Goal: Navigation & Orientation: Find specific page/section

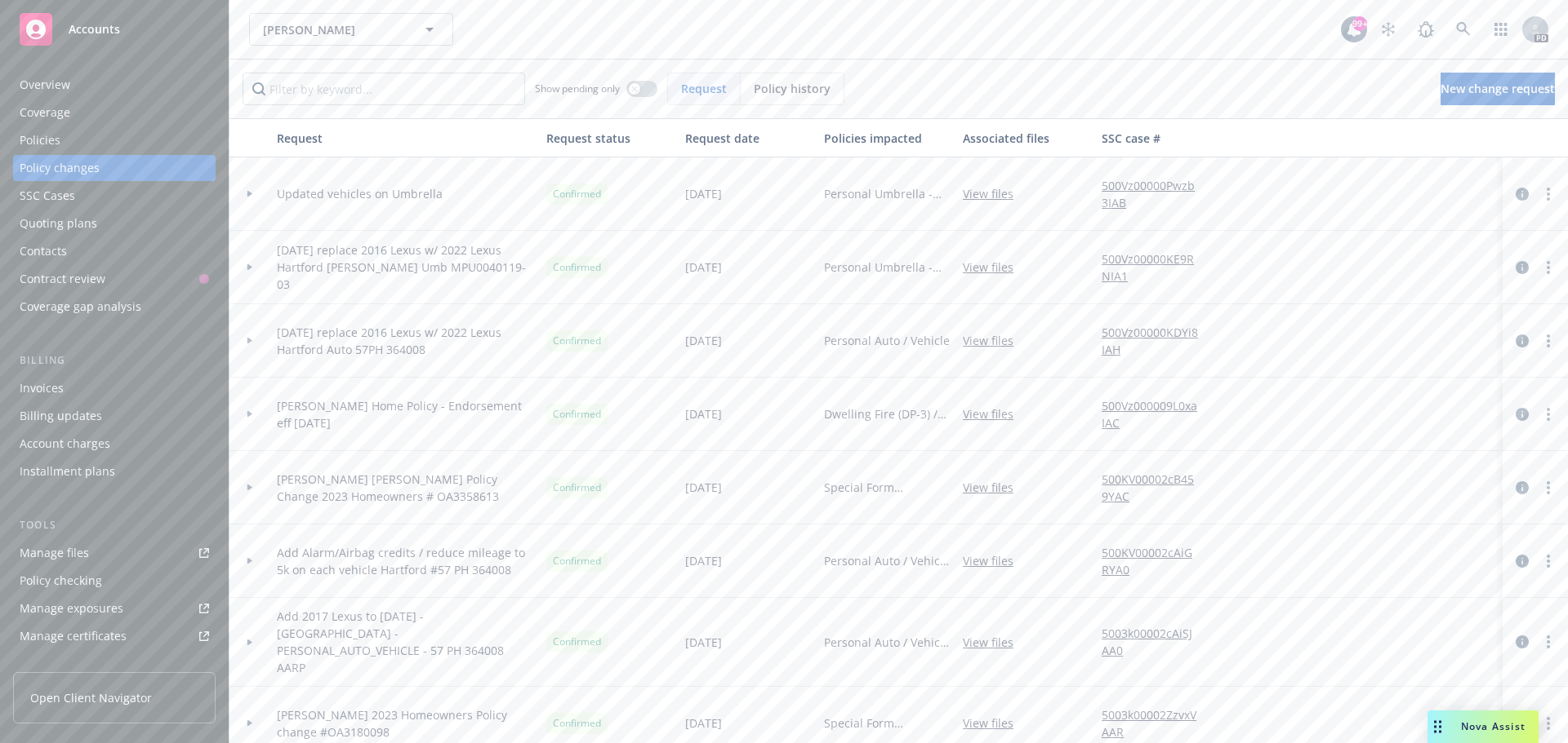
click at [91, 27] on span "Accounts" at bounding box center [95, 30] width 52 height 13
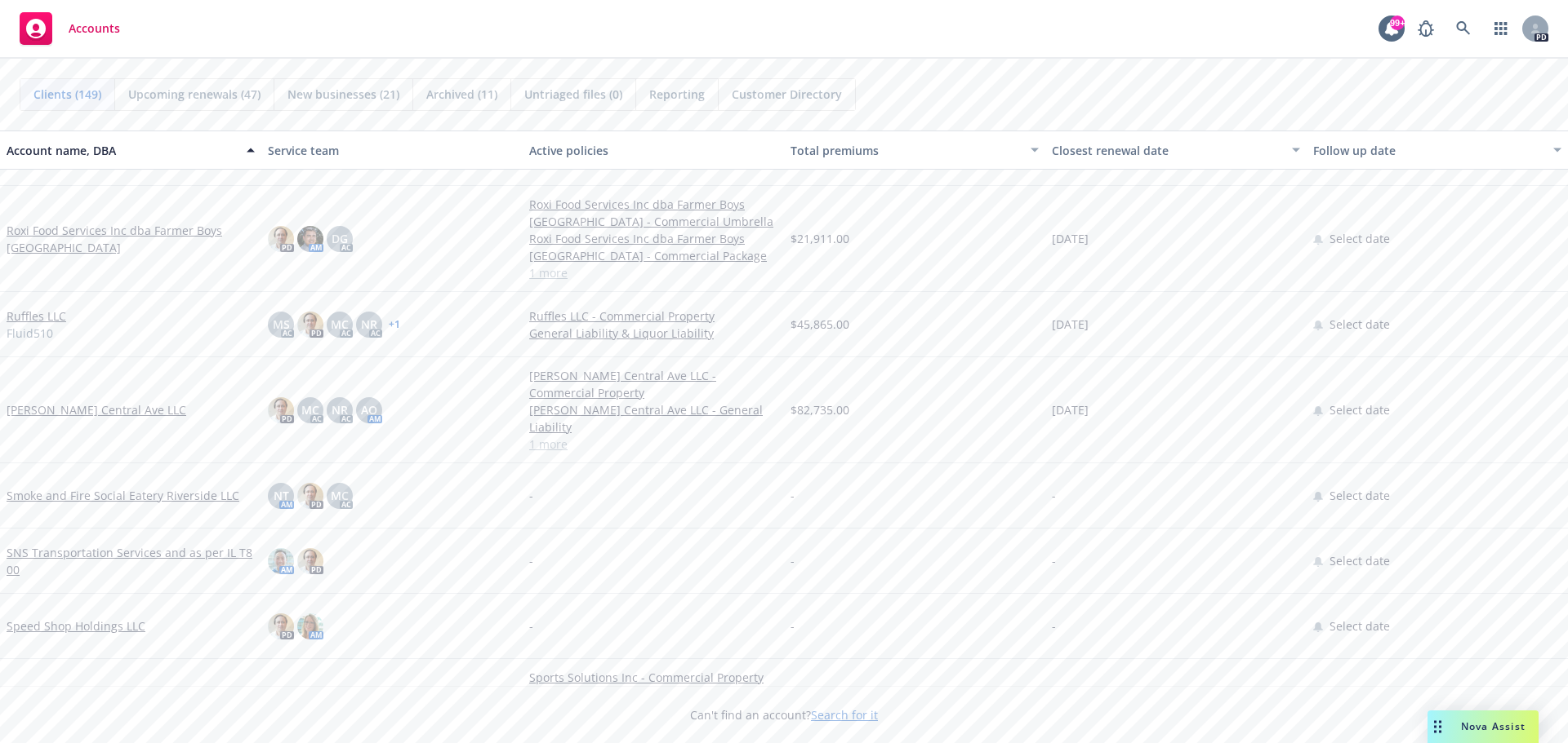
scroll to position [7507, 0]
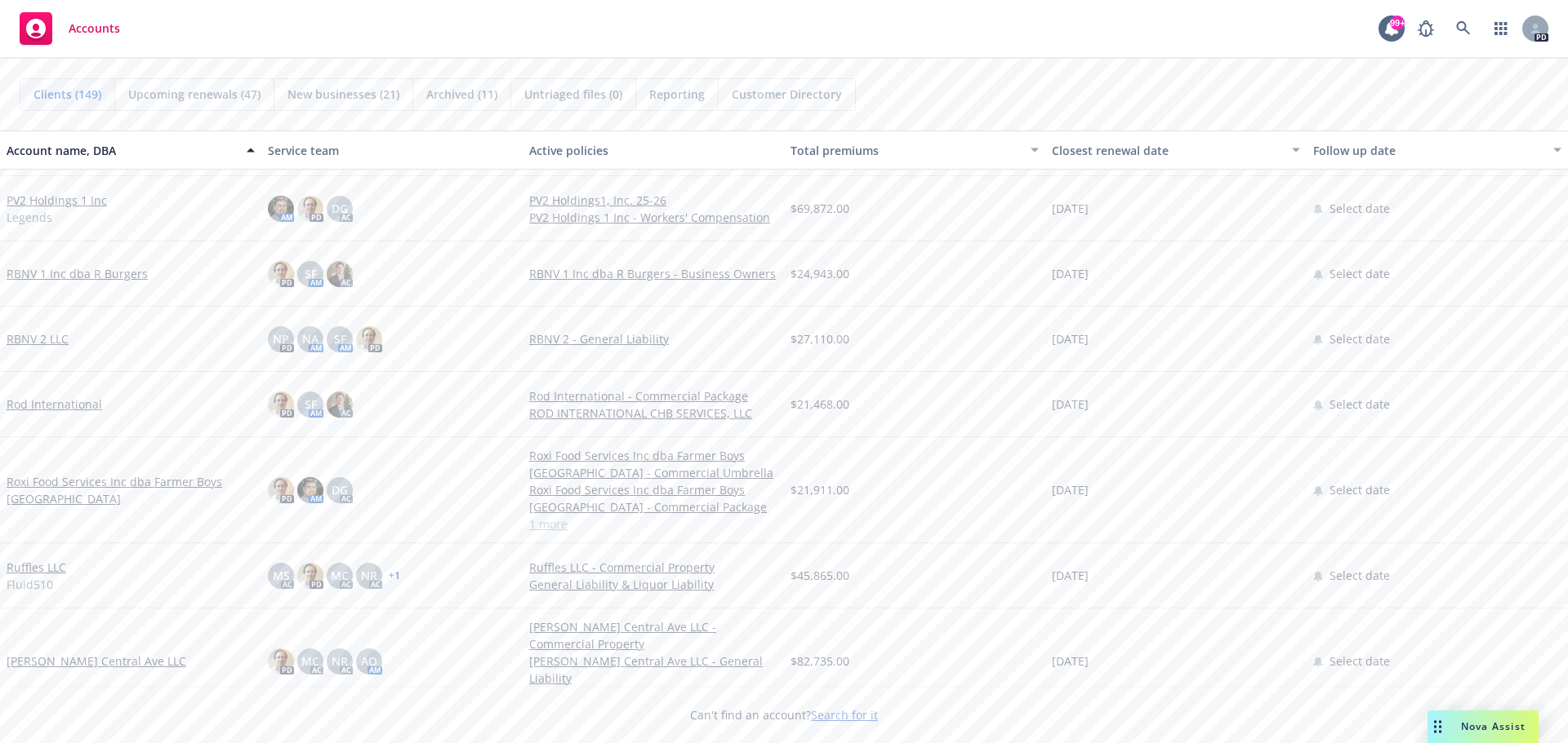
click at [56, 271] on link "RBNV 1 Inc dba R Burgers" at bounding box center [77, 274] width 141 height 17
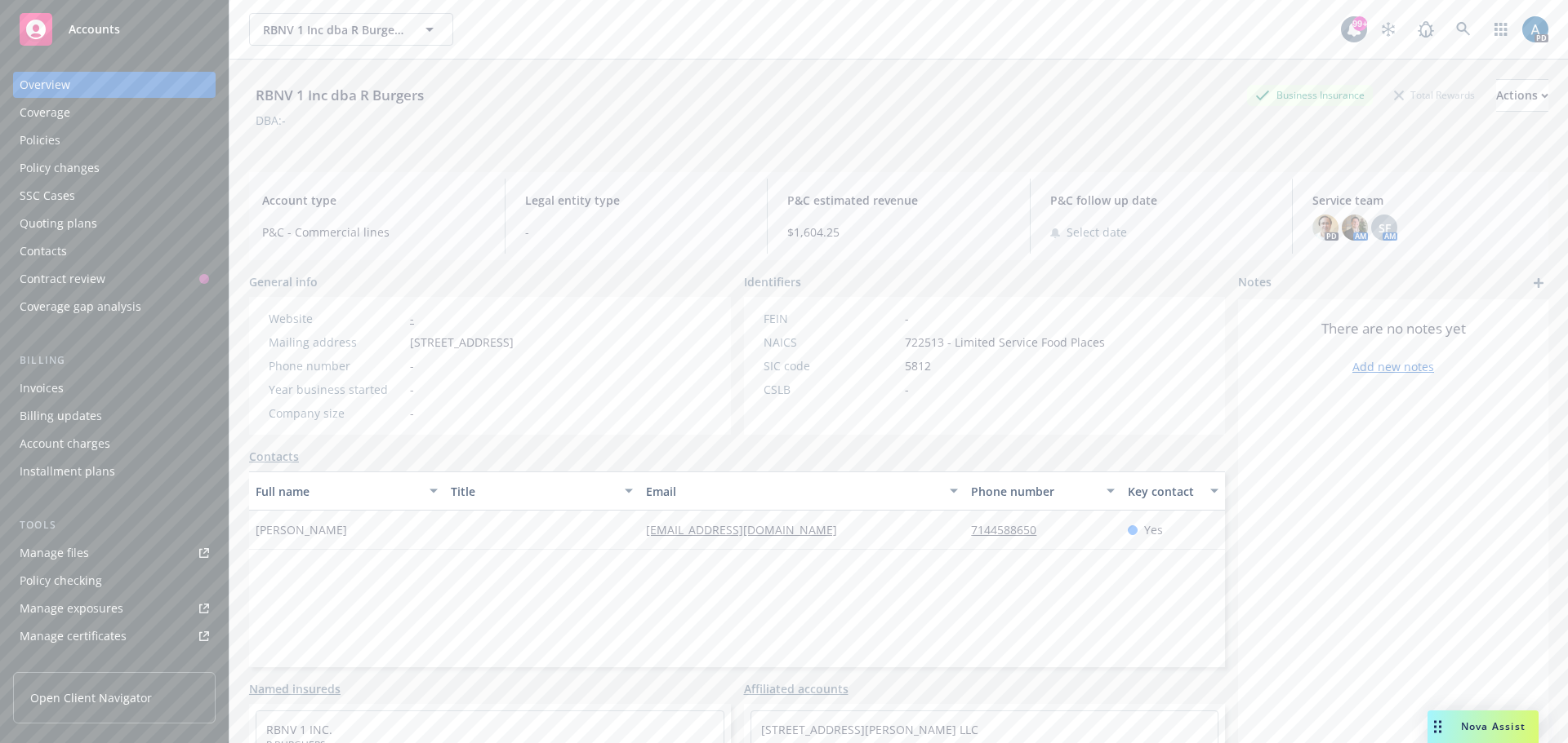
click at [35, 141] on div "Policies" at bounding box center [40, 139] width 41 height 26
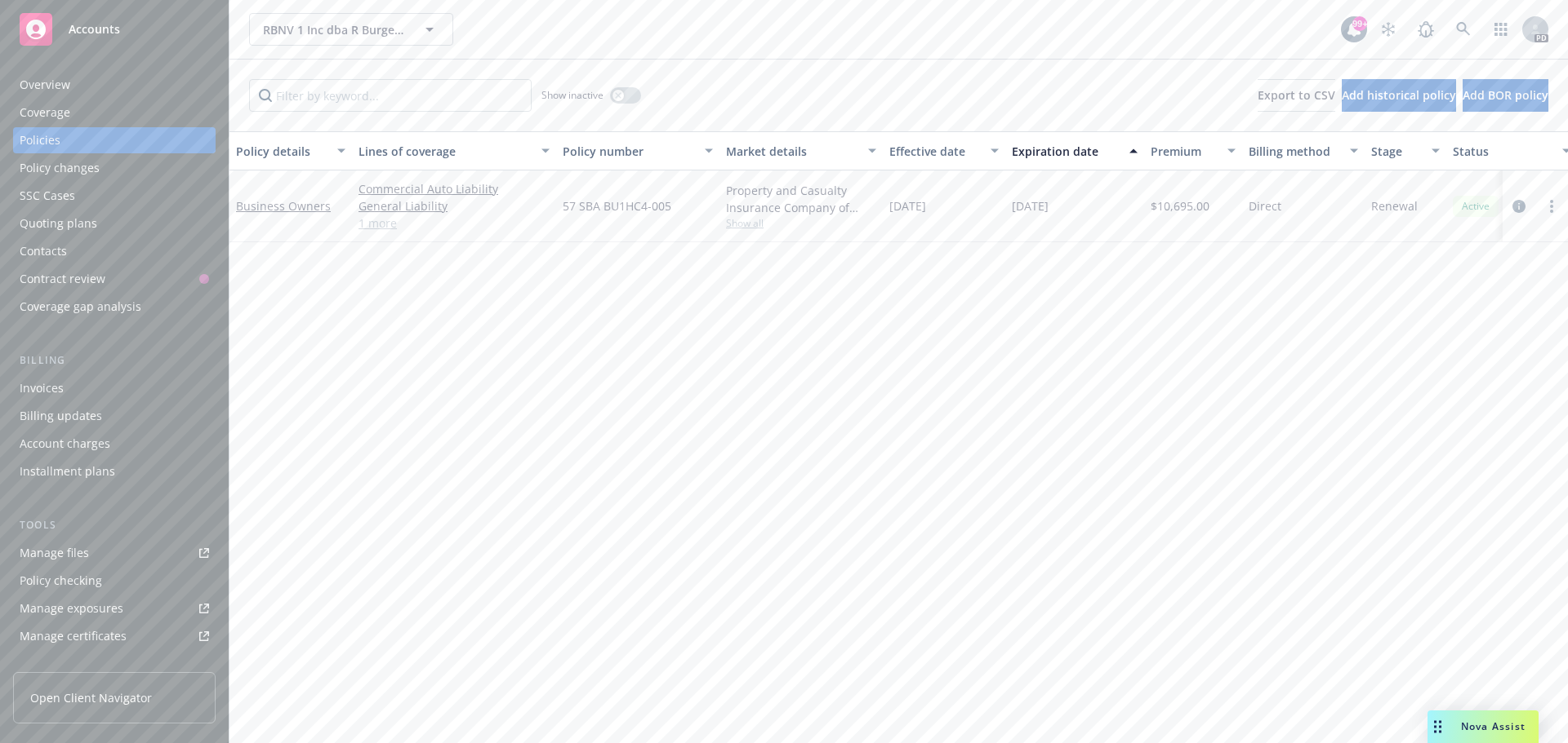
click at [84, 84] on div "Overview" at bounding box center [115, 84] width 189 height 26
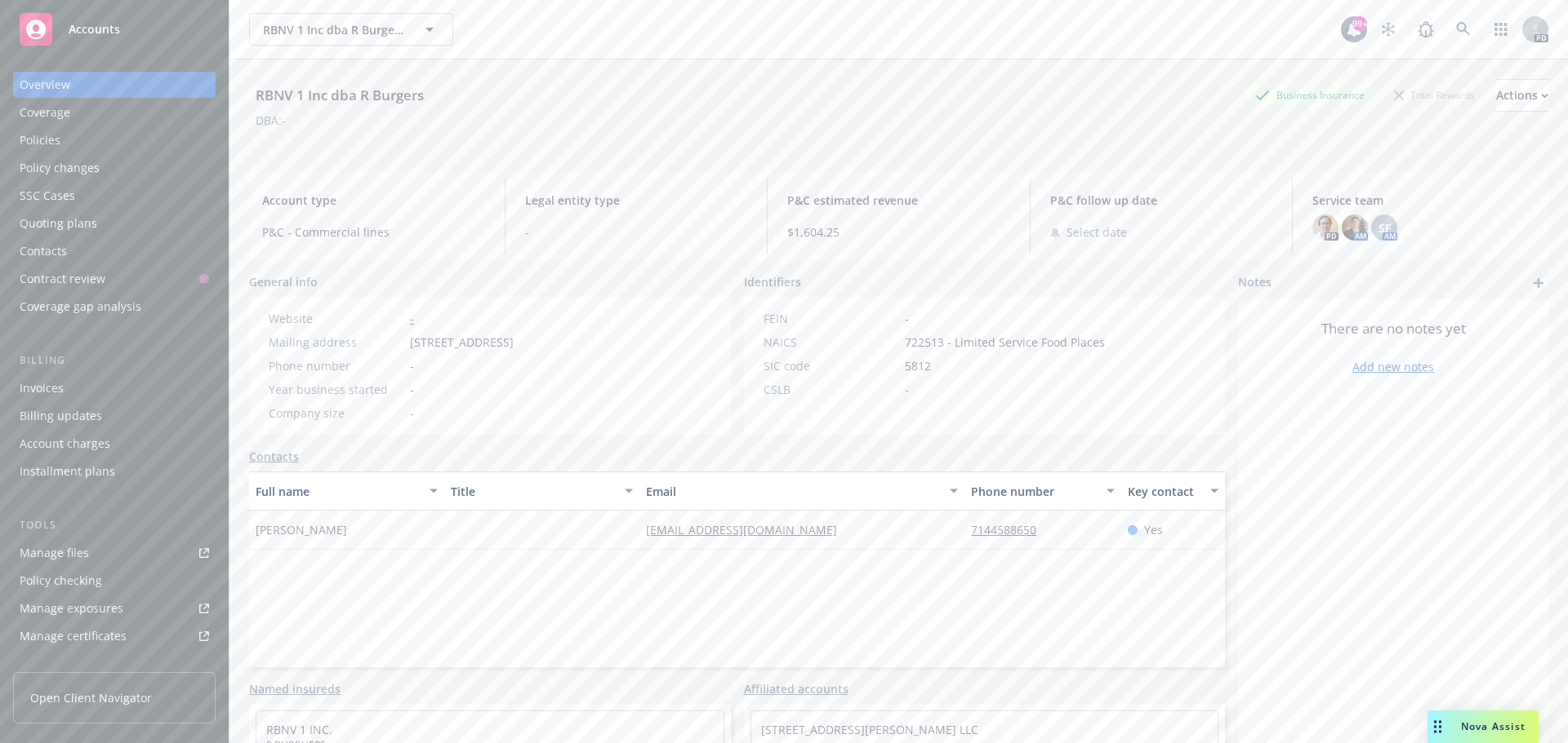
click at [93, 18] on div "Accounts" at bounding box center [115, 30] width 189 height 32
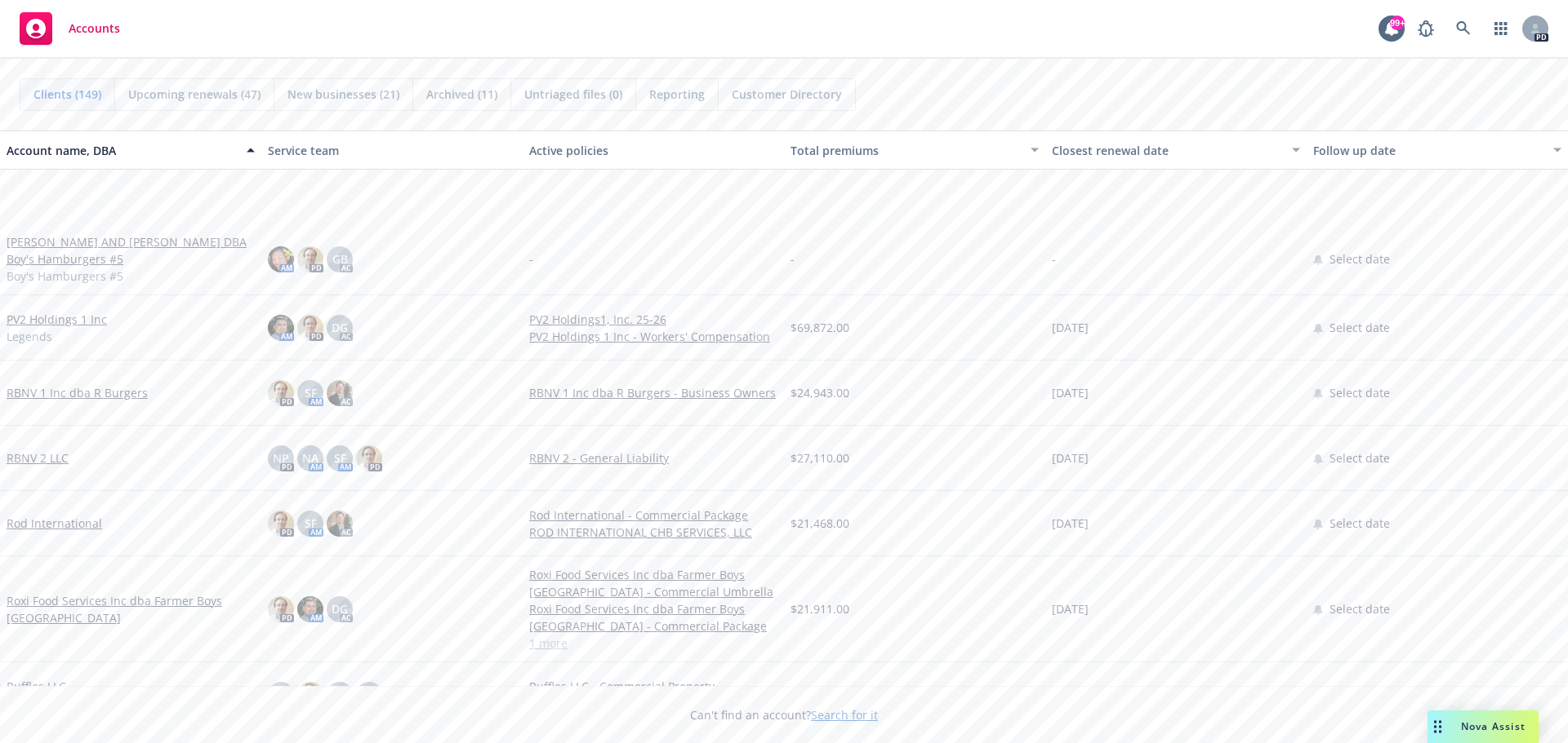
scroll to position [7589, 0]
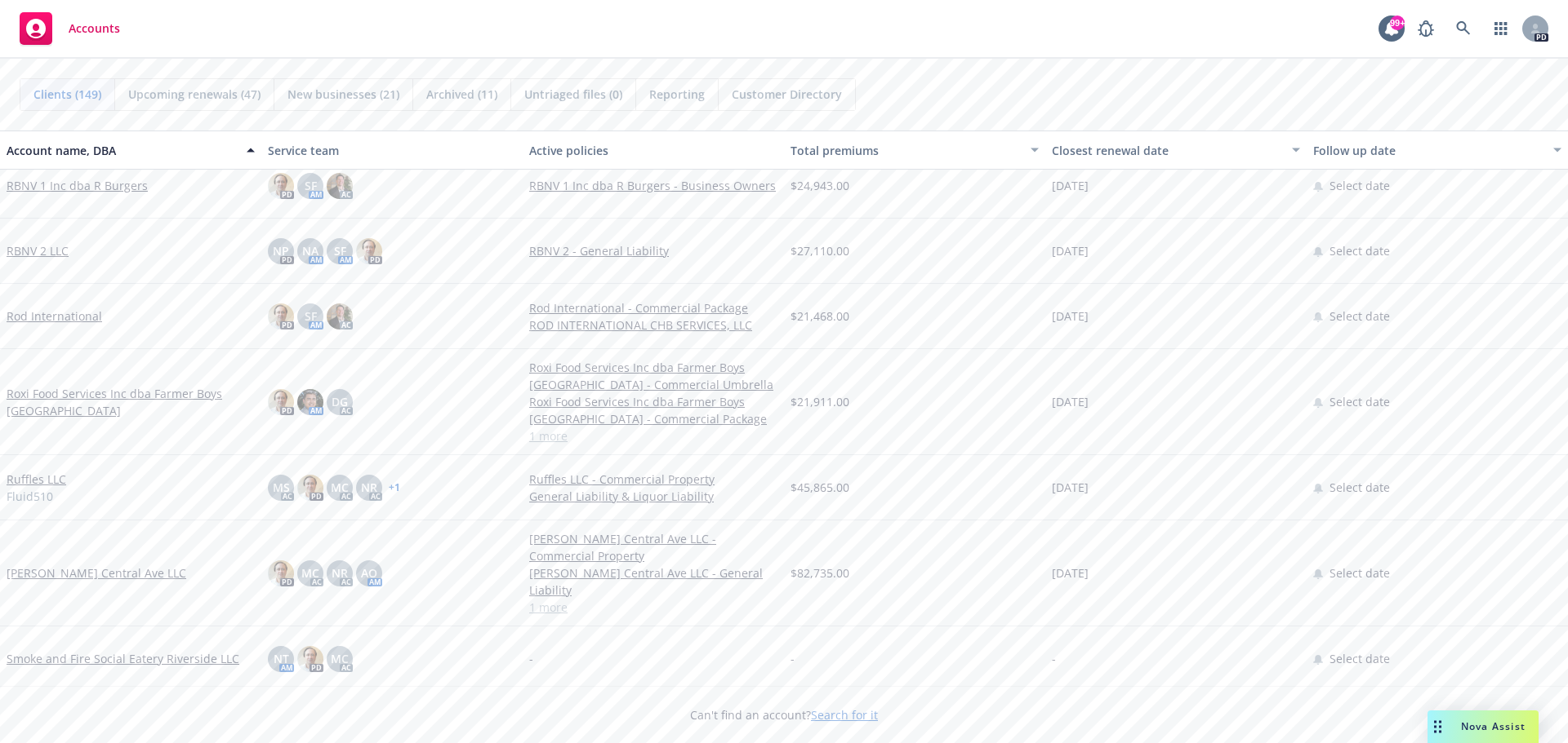
click at [31, 253] on link "RBNV 2 LLC" at bounding box center [37, 251] width 62 height 17
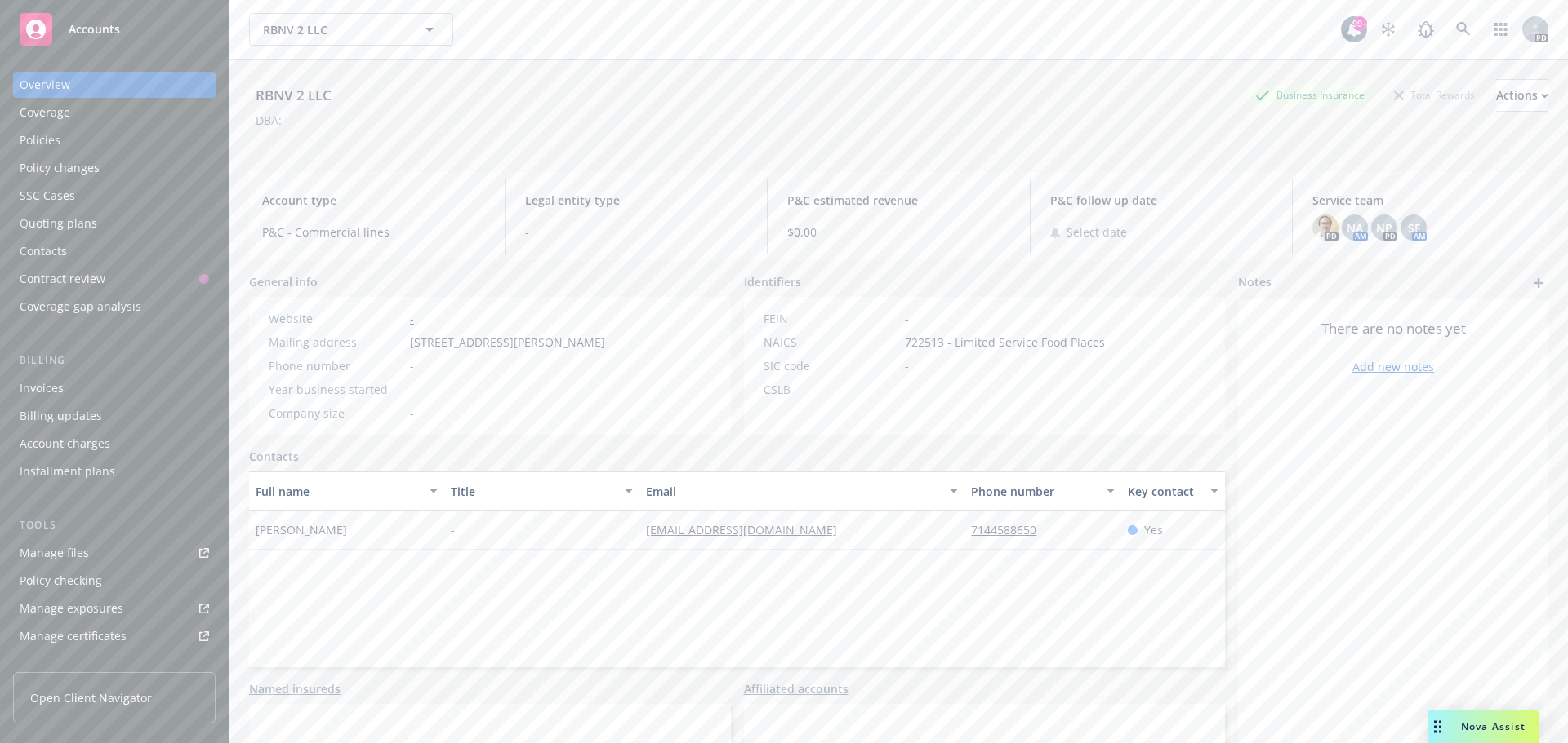
click at [39, 144] on div "Policies" at bounding box center [40, 139] width 41 height 26
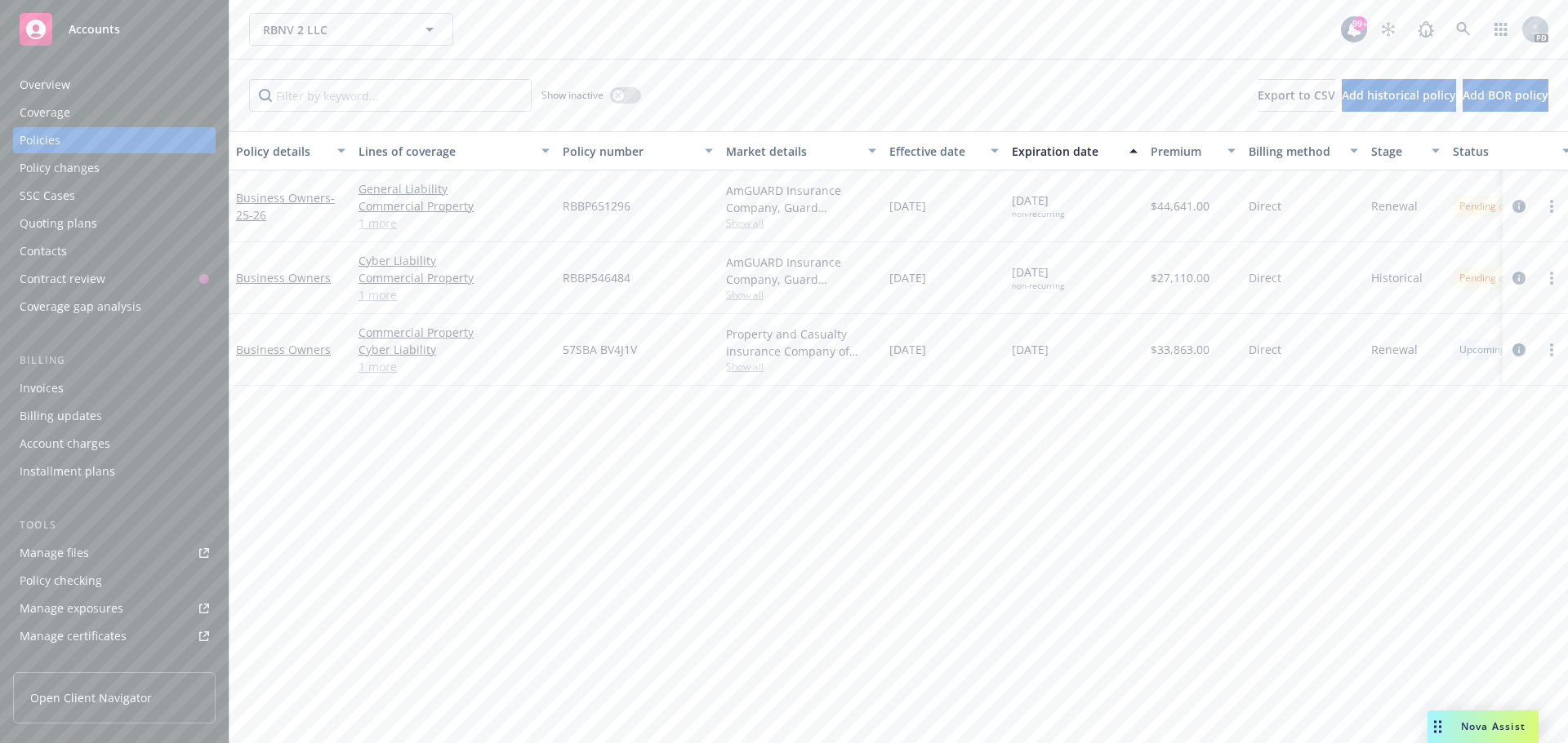
click at [48, 77] on div "Overview" at bounding box center [45, 84] width 51 height 26
